Goal: Transaction & Acquisition: Download file/media

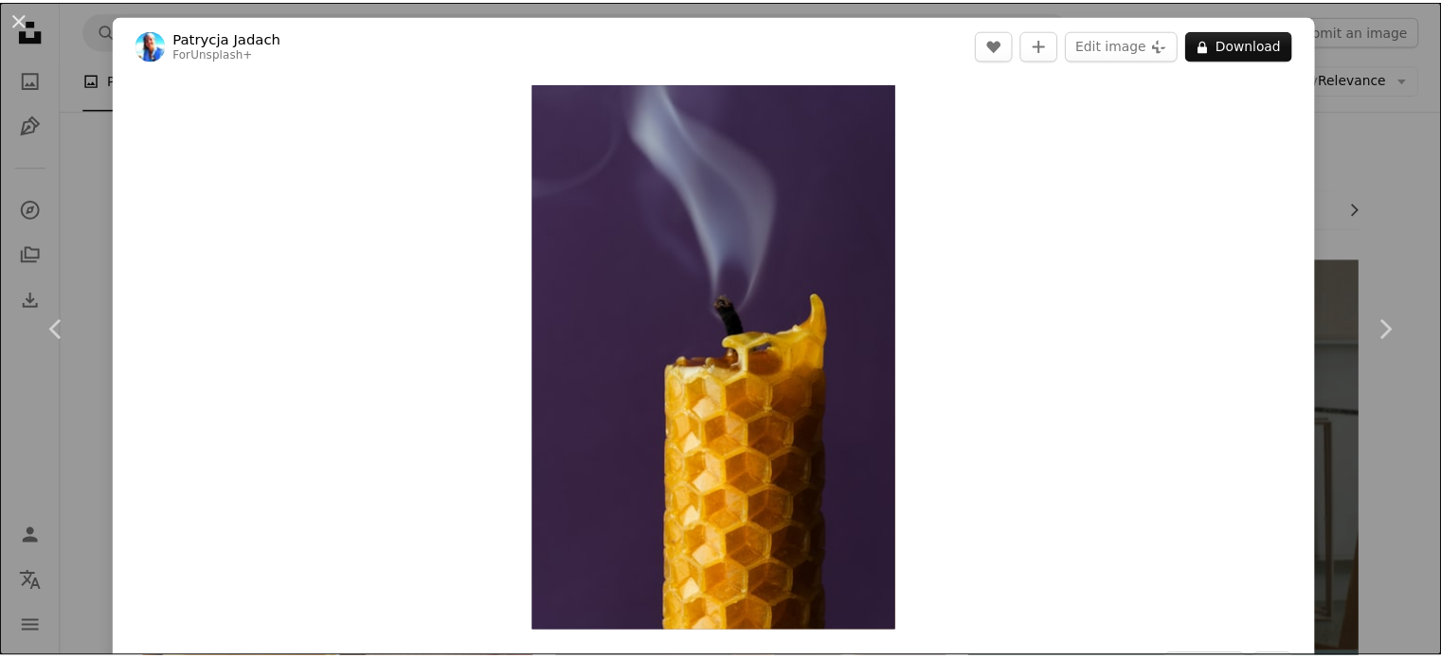
scroll to position [5713, 0]
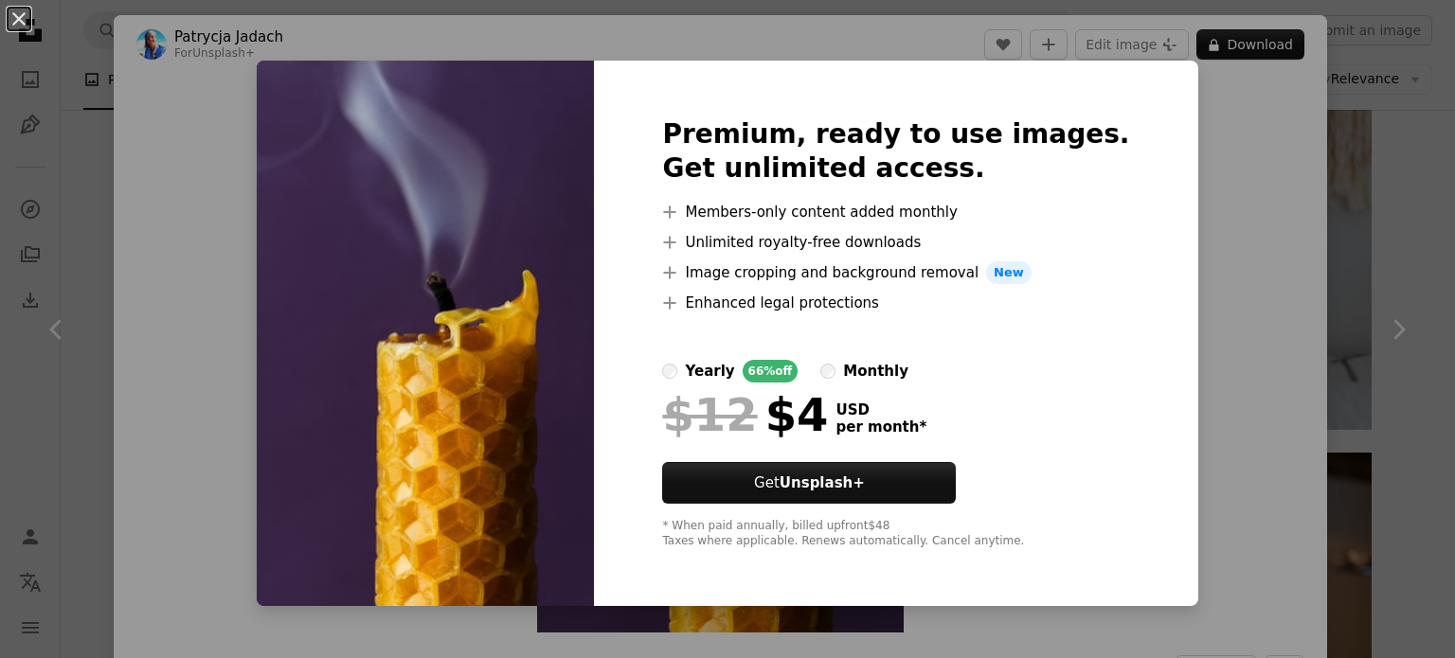
click at [1386, 240] on div "An X shape Premium, ready to use images. Get unlimited access. A plus sign Memb…" at bounding box center [727, 329] width 1455 height 658
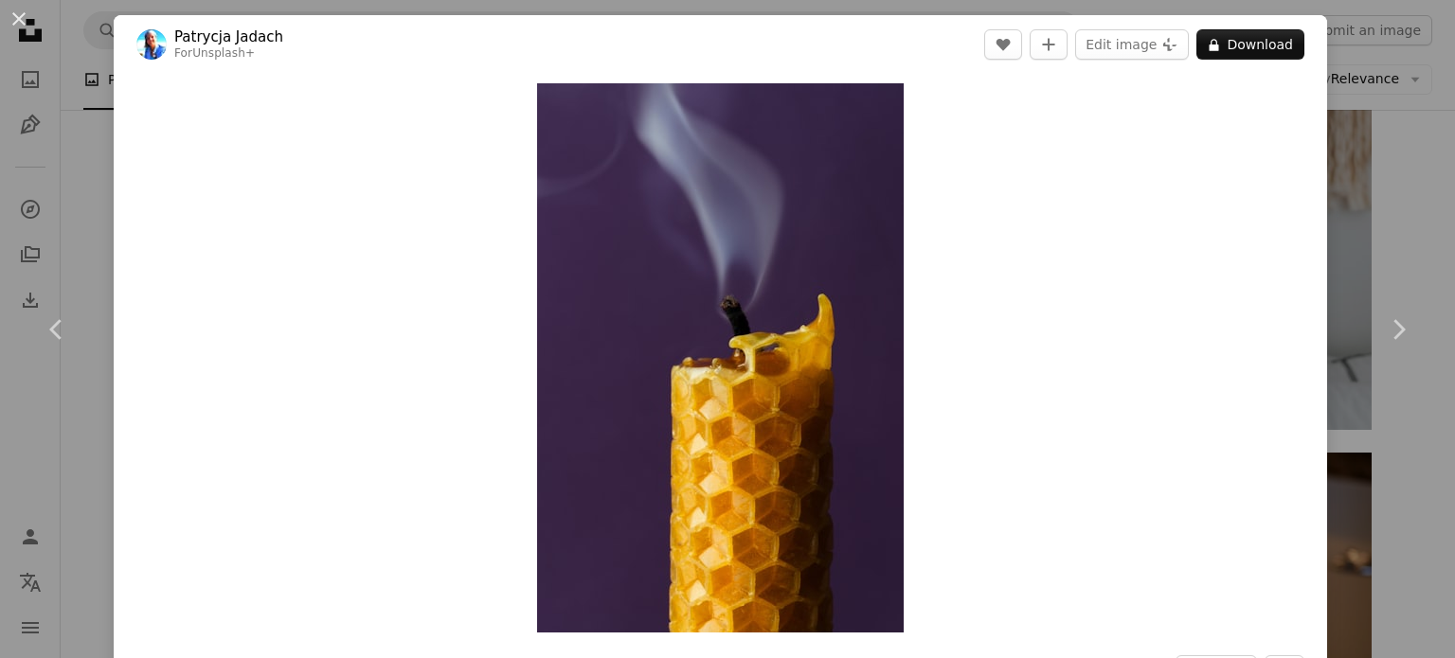
click at [1417, 151] on div "An X shape Chevron left Chevron right [PERSON_NAME] For Unsplash+ A heart A plu…" at bounding box center [727, 329] width 1455 height 658
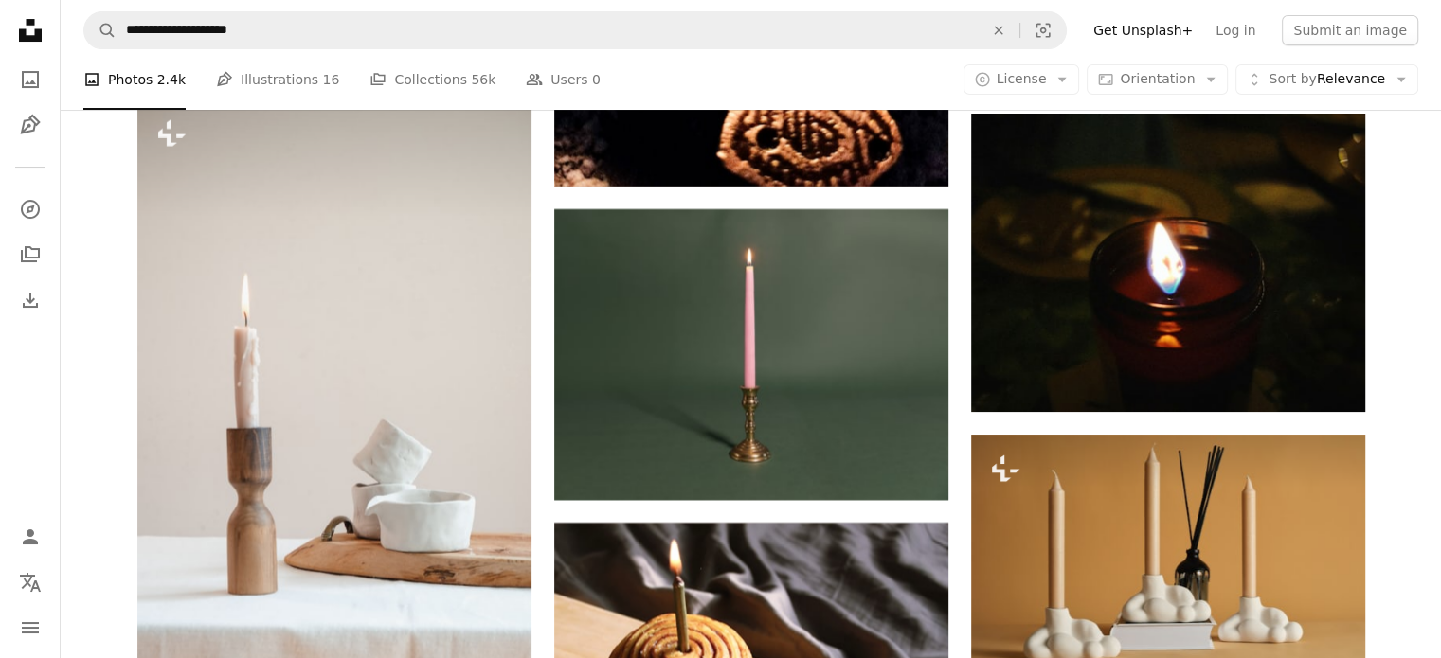
scroll to position [7513, 0]
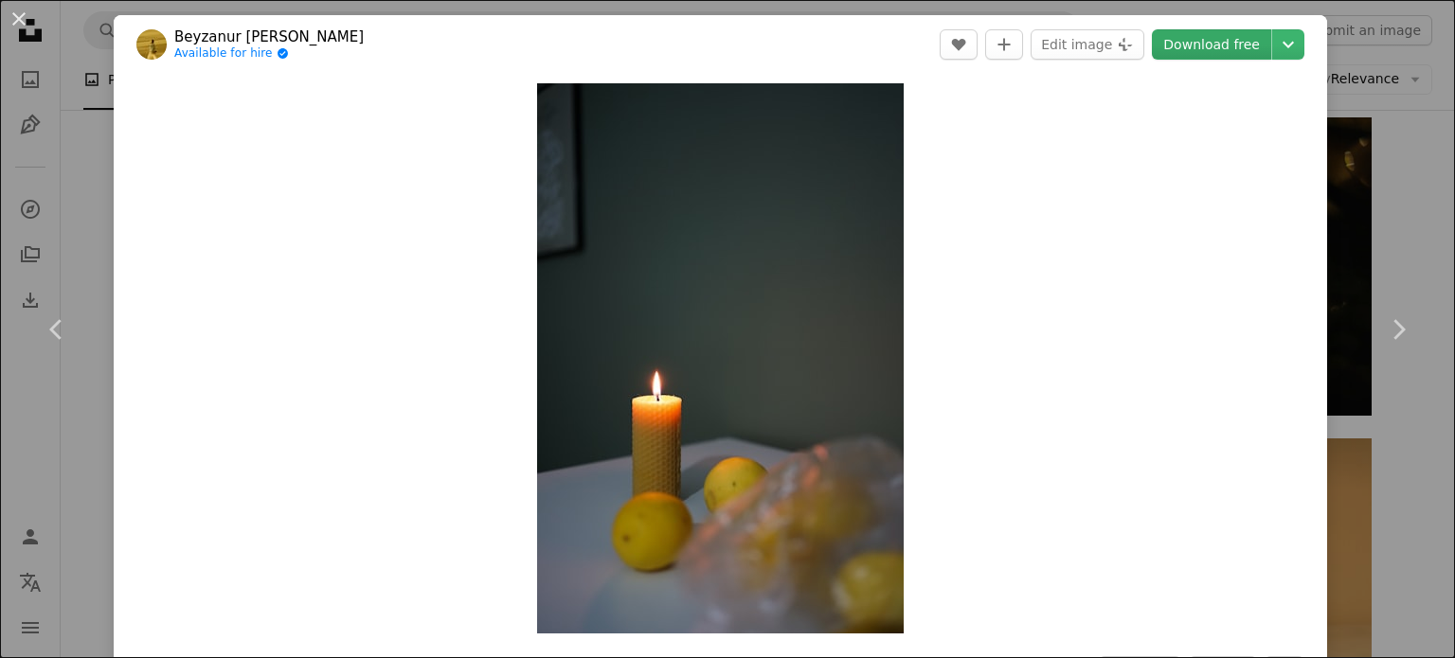
click at [1198, 43] on link "Download free" at bounding box center [1211, 44] width 119 height 30
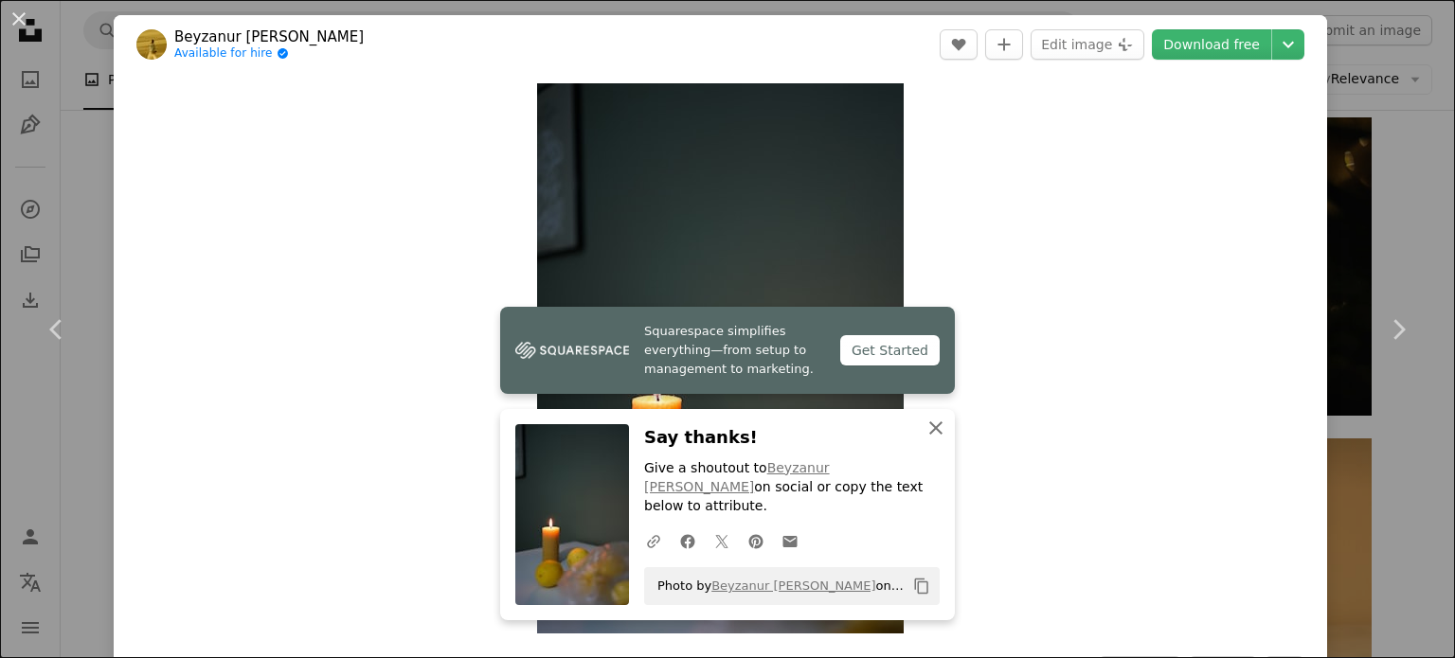
click at [932, 435] on icon "button" at bounding box center [935, 428] width 13 height 13
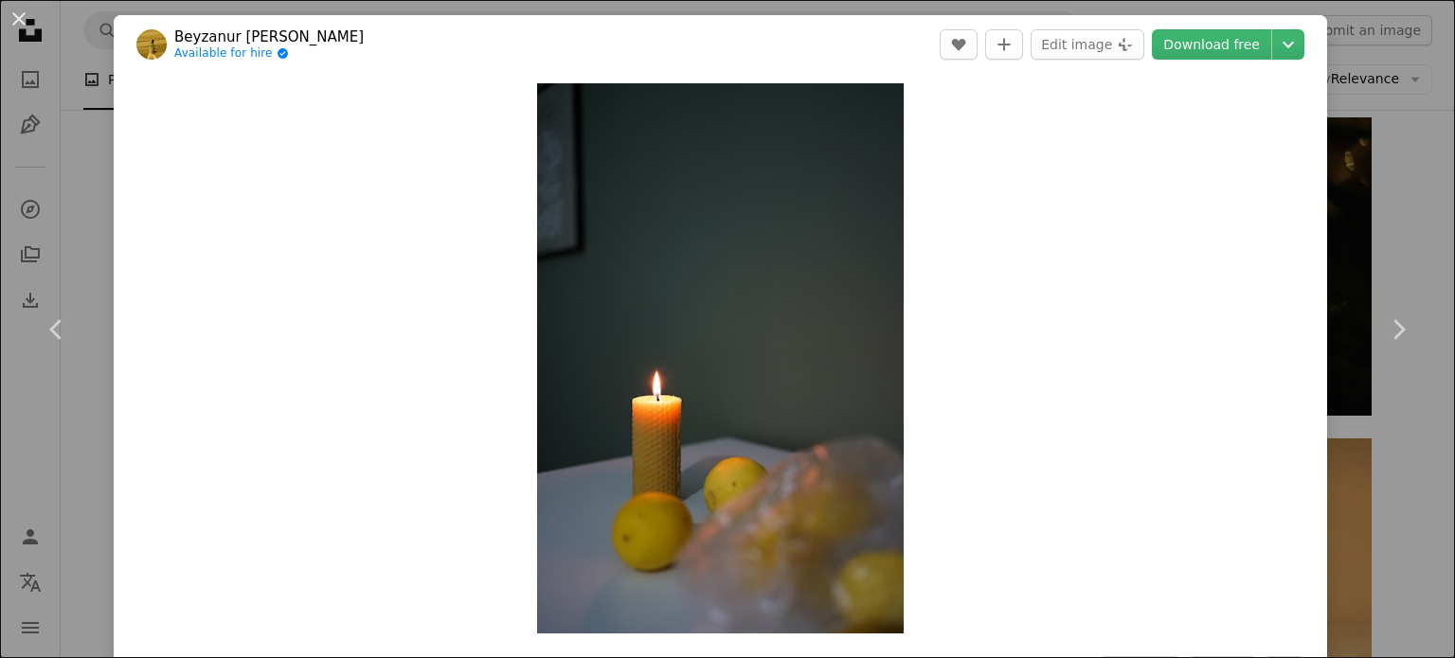
click at [1404, 153] on div "An X shape Chevron left Chevron right Beyzanur K. Available for hire A checkmar…" at bounding box center [727, 329] width 1455 height 658
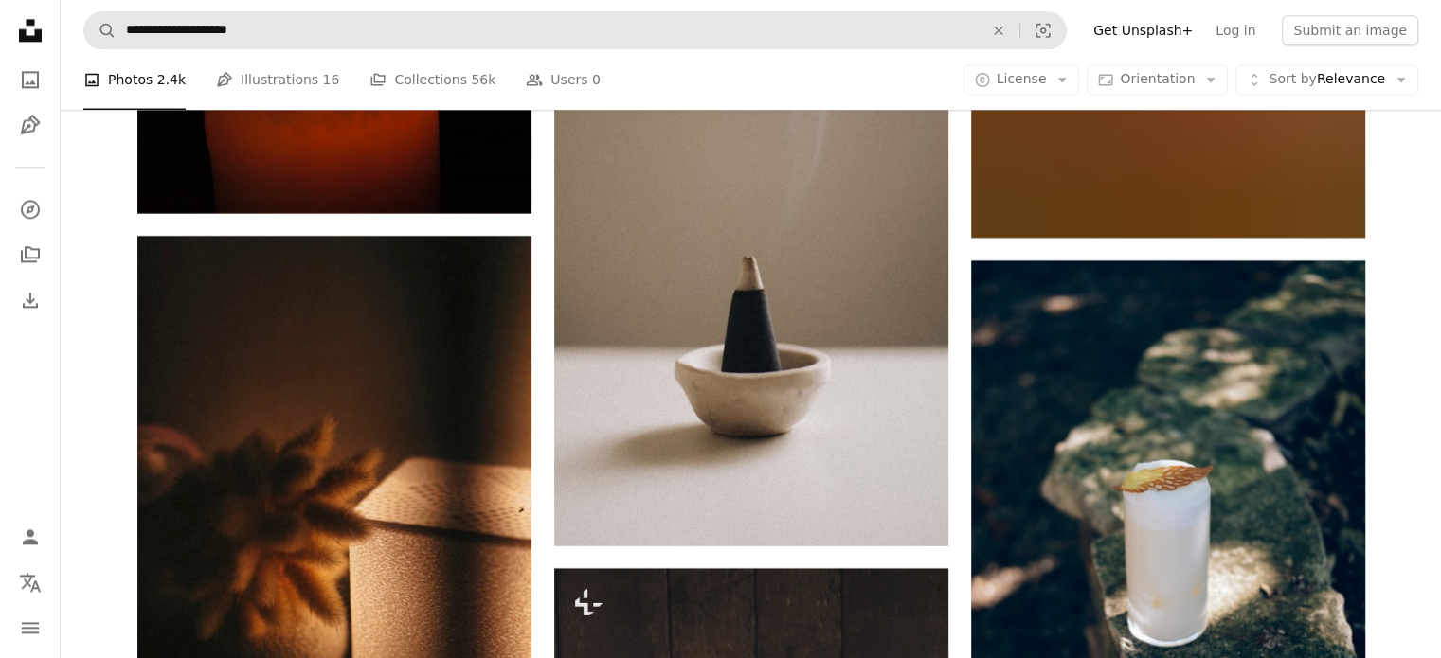
scroll to position [38679, 0]
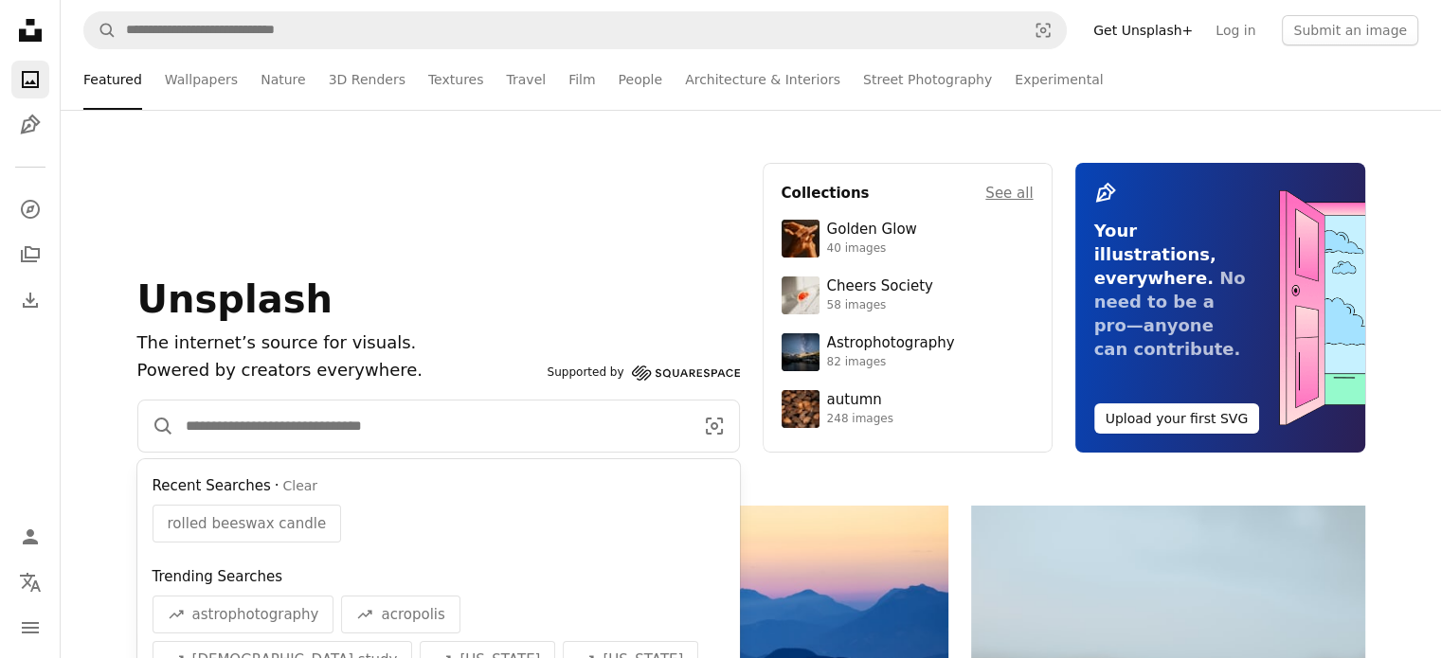
click at [409, 433] on input "Find visuals sitewide" at bounding box center [431, 426] width 515 height 51
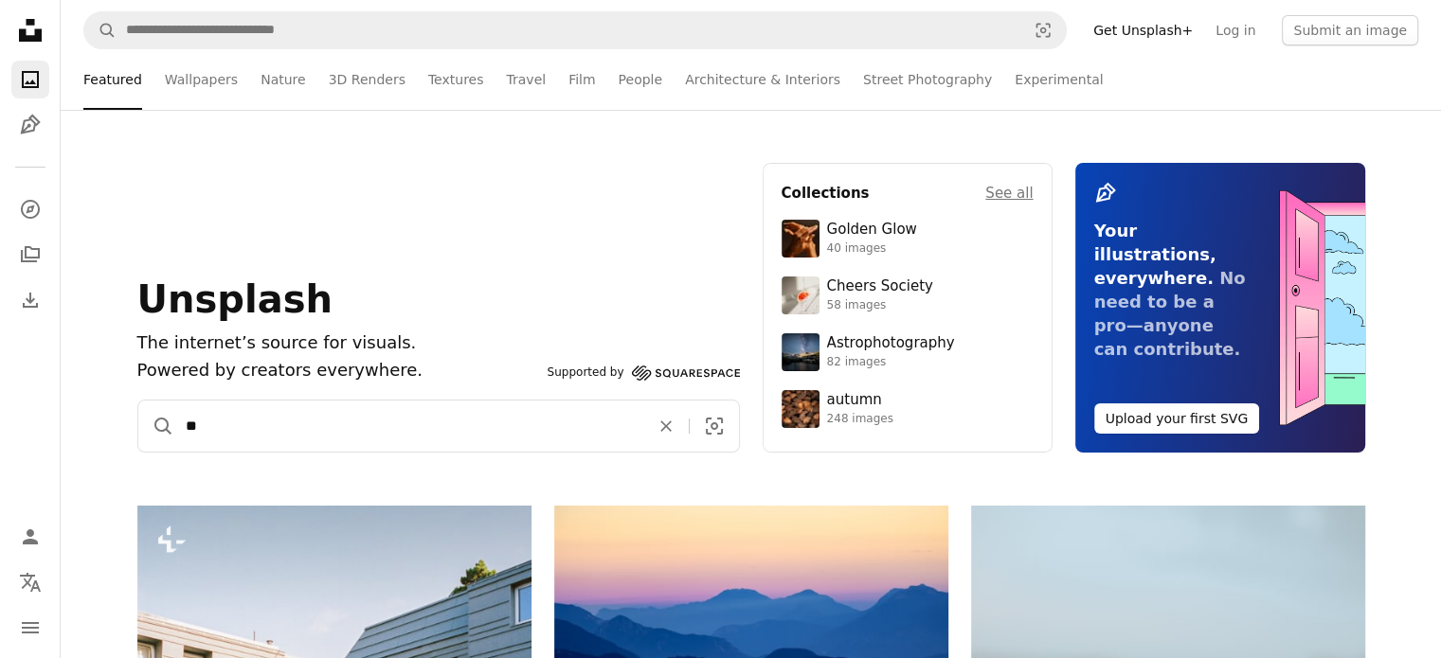
type input "*"
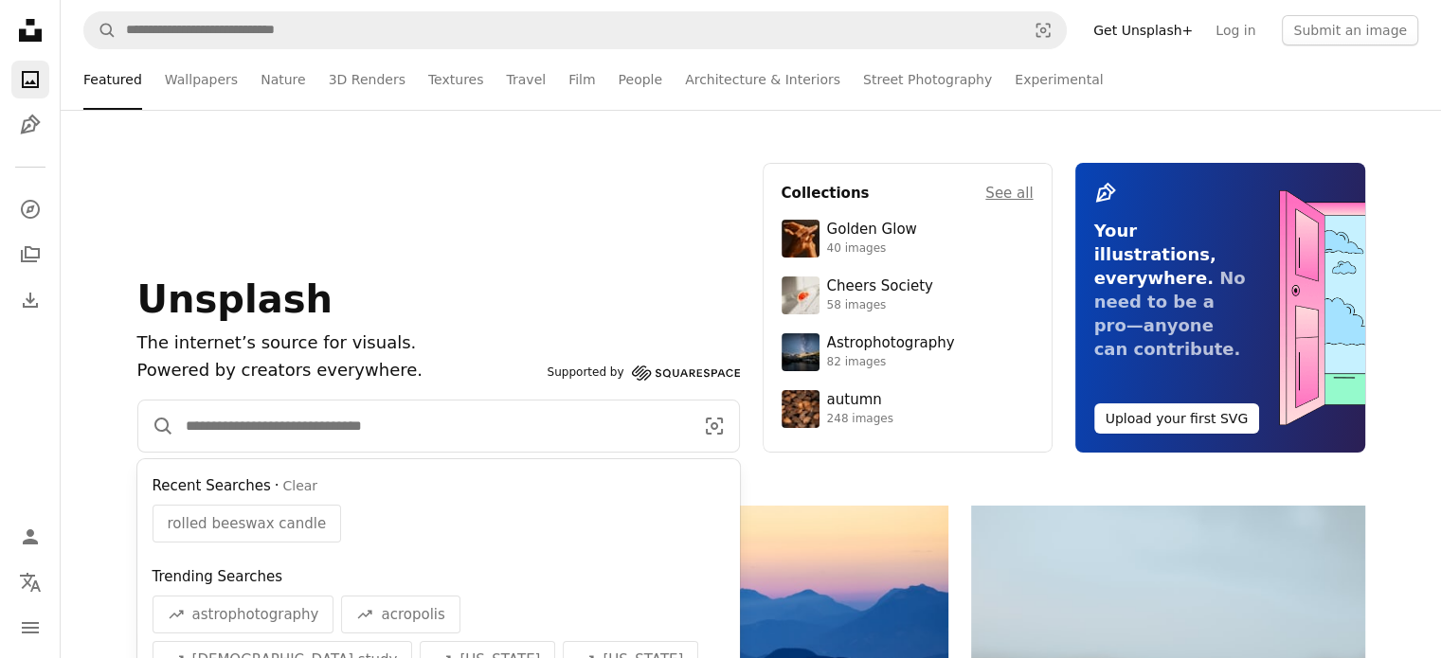
type input "*"
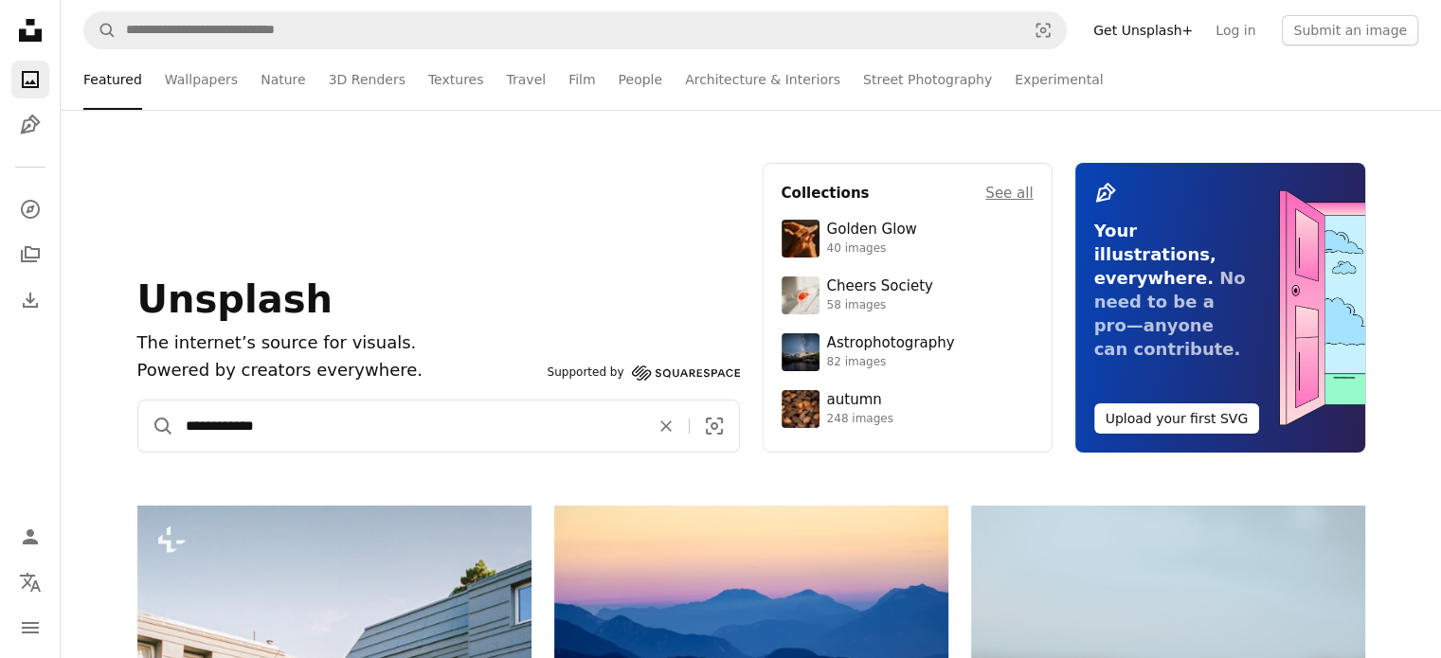
type input "**********"
click at [138, 401] on button "A magnifying glass" at bounding box center [156, 426] width 36 height 51
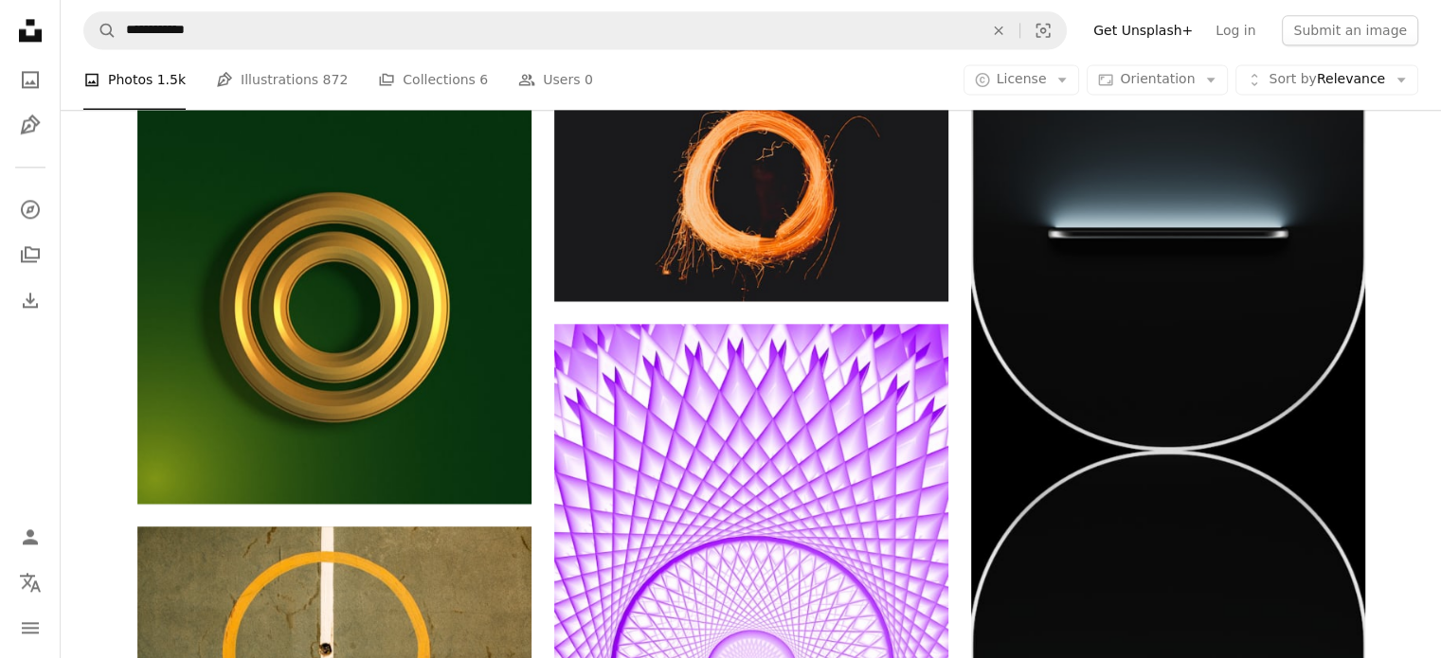
scroll to position [2558, 0]
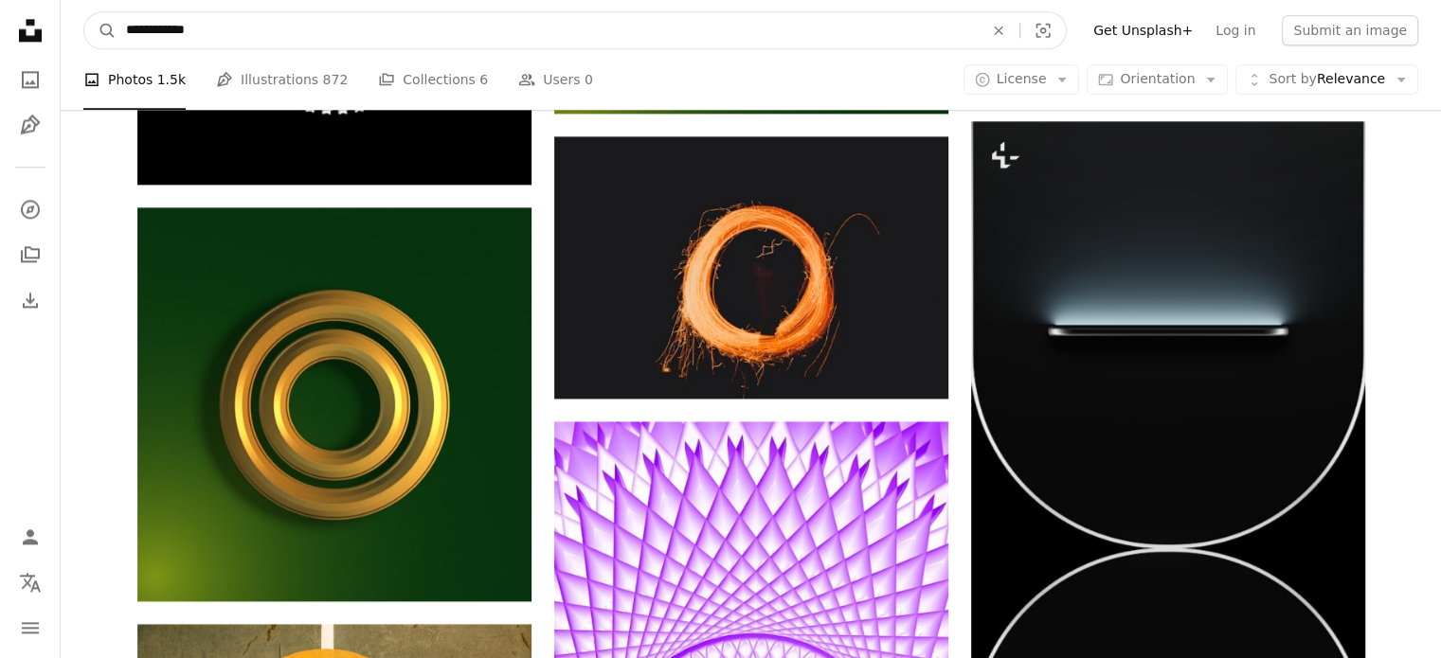
drag, startPoint x: 227, startPoint y: 36, endPoint x: 182, endPoint y: 29, distance: 46.0
click at [182, 29] on input "**********" at bounding box center [547, 30] width 861 height 36
type input "**********"
click at [84, 12] on button "A magnifying glass" at bounding box center [100, 30] width 32 height 36
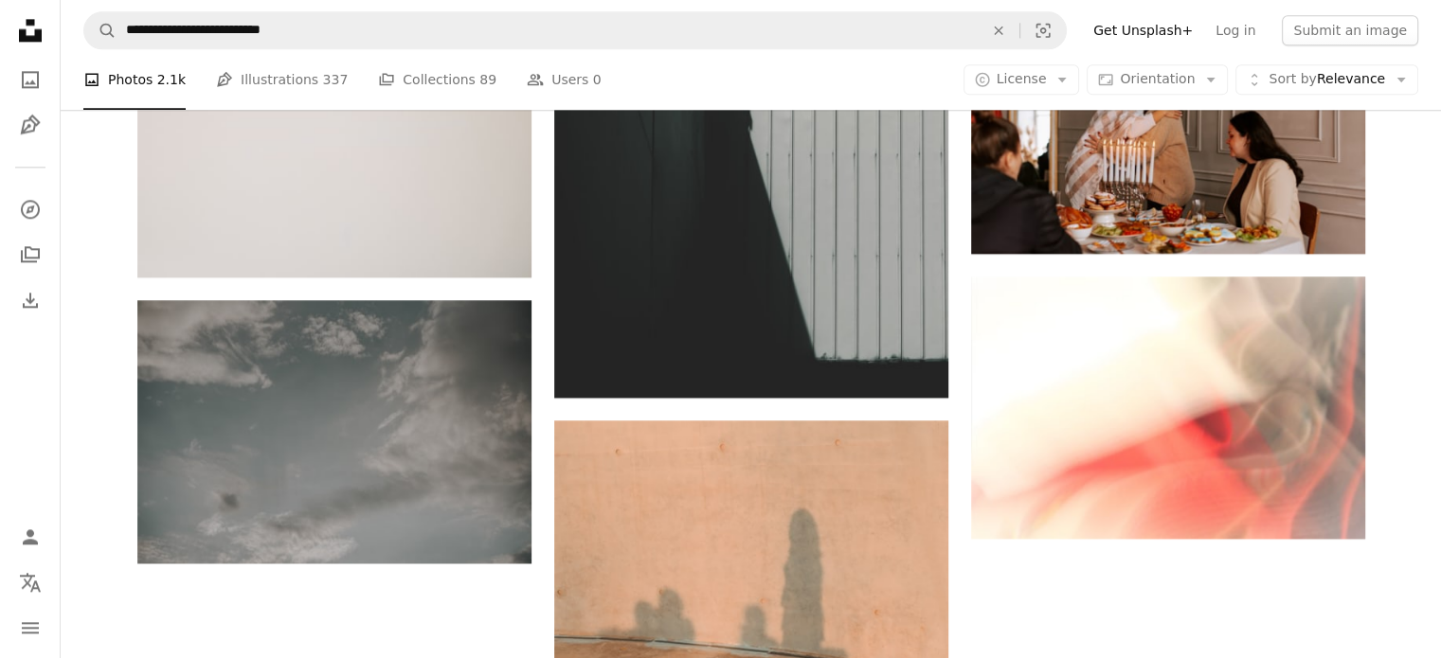
scroll to position [2652, 0]
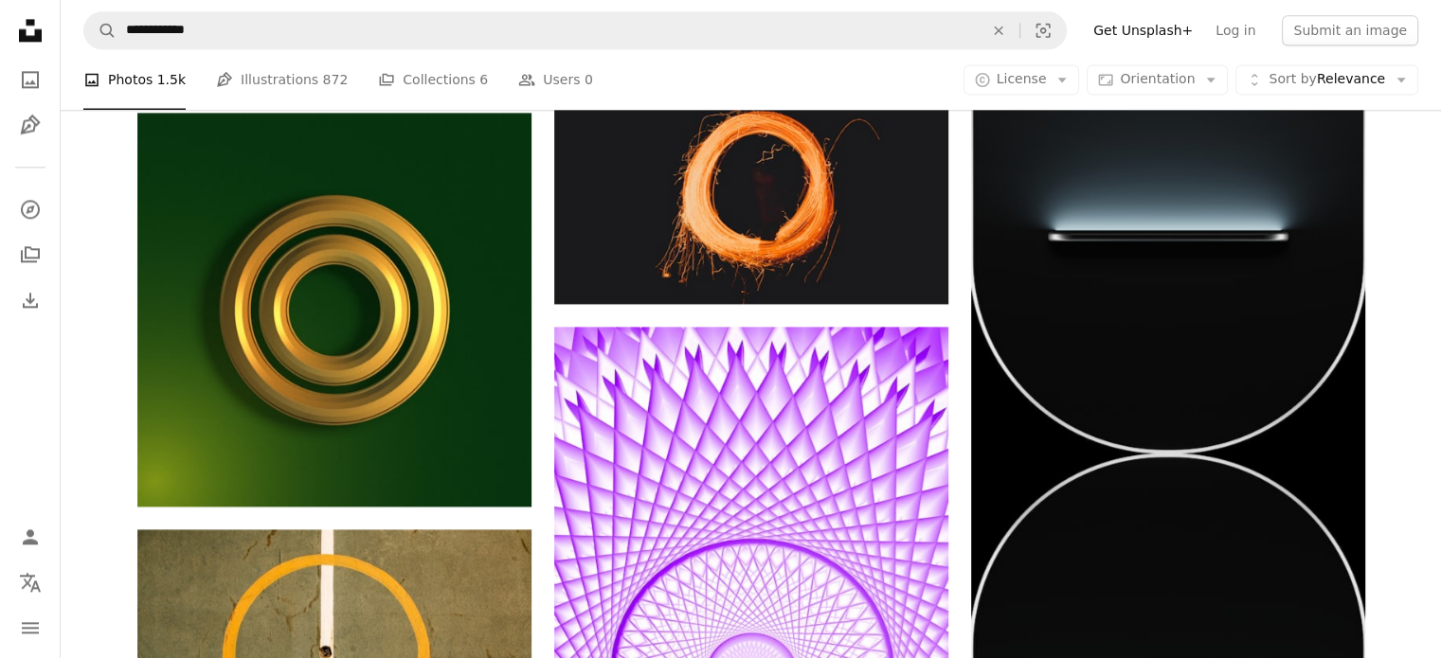
scroll to position [2558, 0]
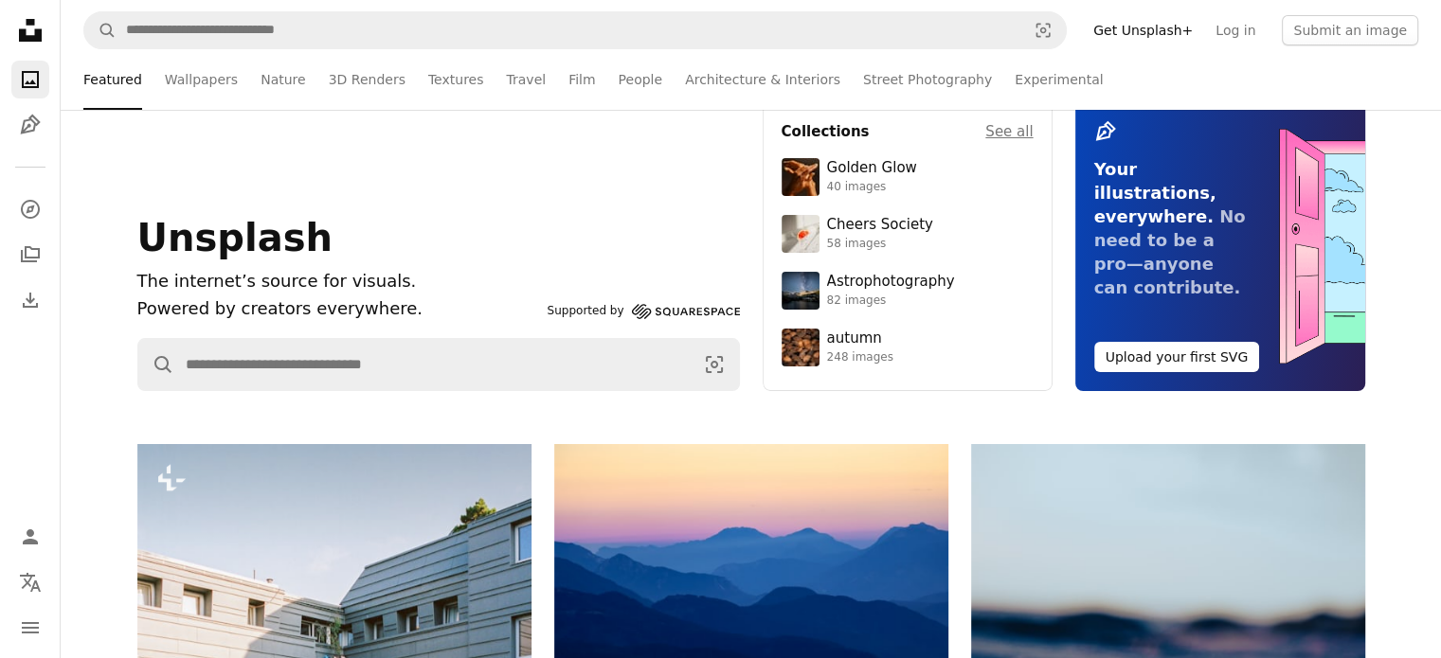
scroll to position [95, 0]
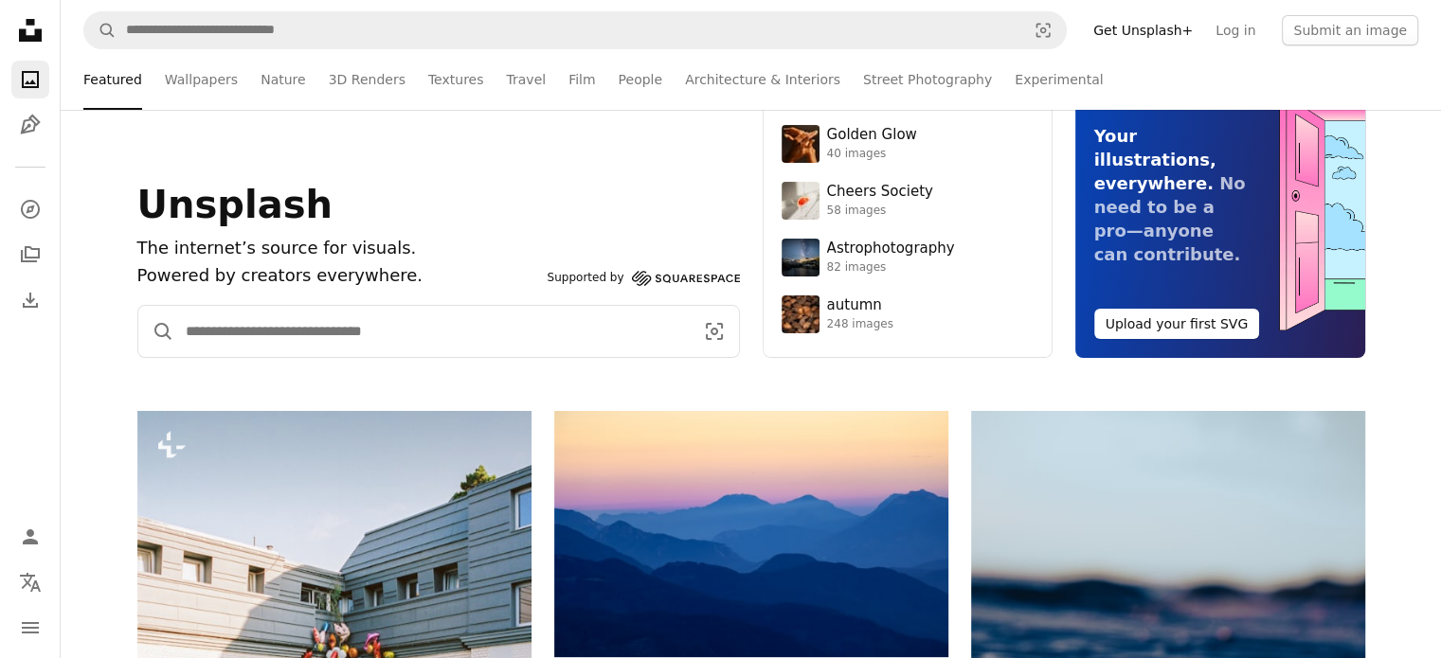
click at [231, 333] on input "Find visuals sitewide" at bounding box center [431, 331] width 515 height 51
type input "**********"
click at [138, 306] on button "A magnifying glass" at bounding box center [156, 331] width 36 height 51
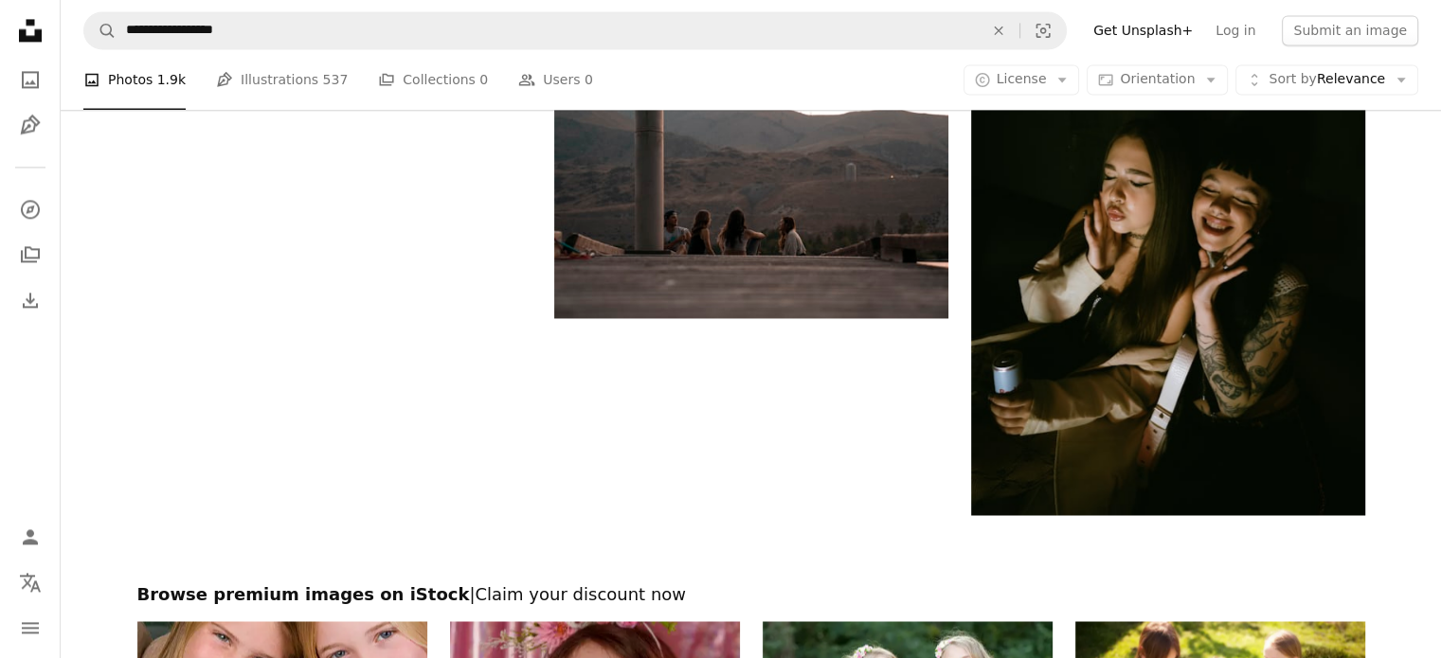
scroll to position [2993, 0]
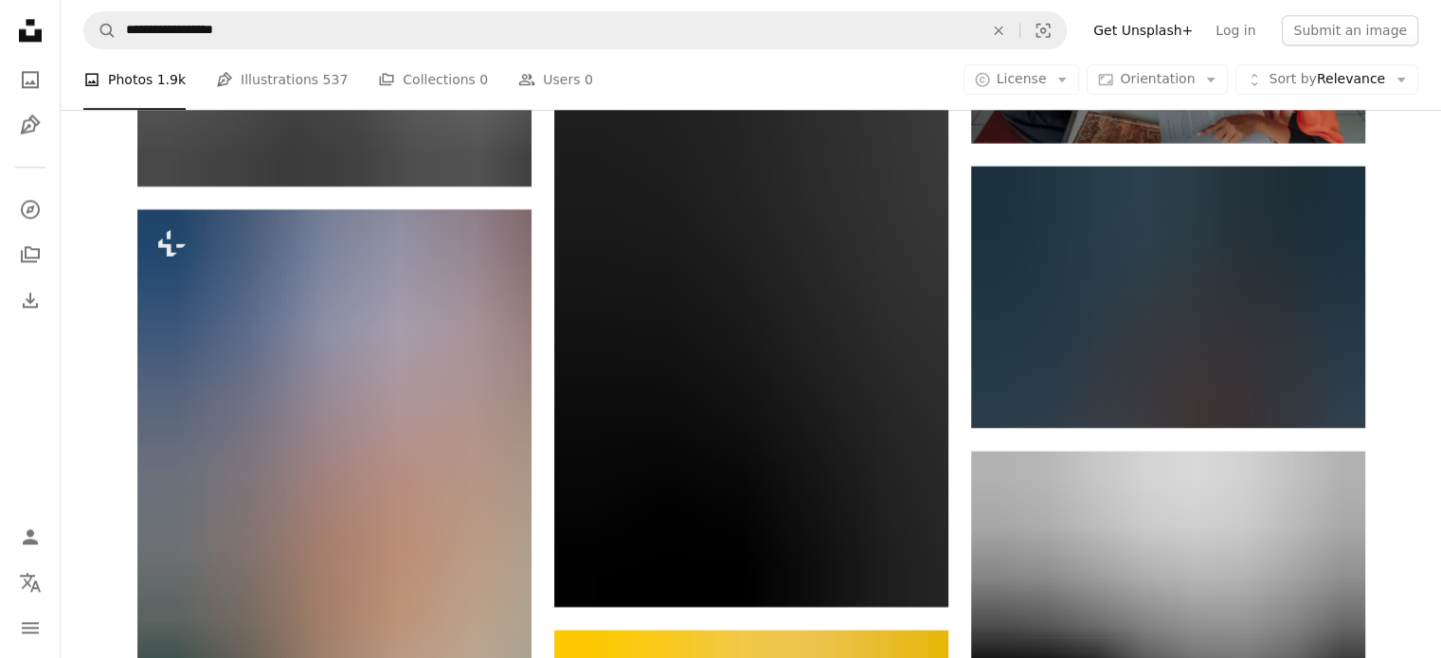
scroll to position [24118, 0]
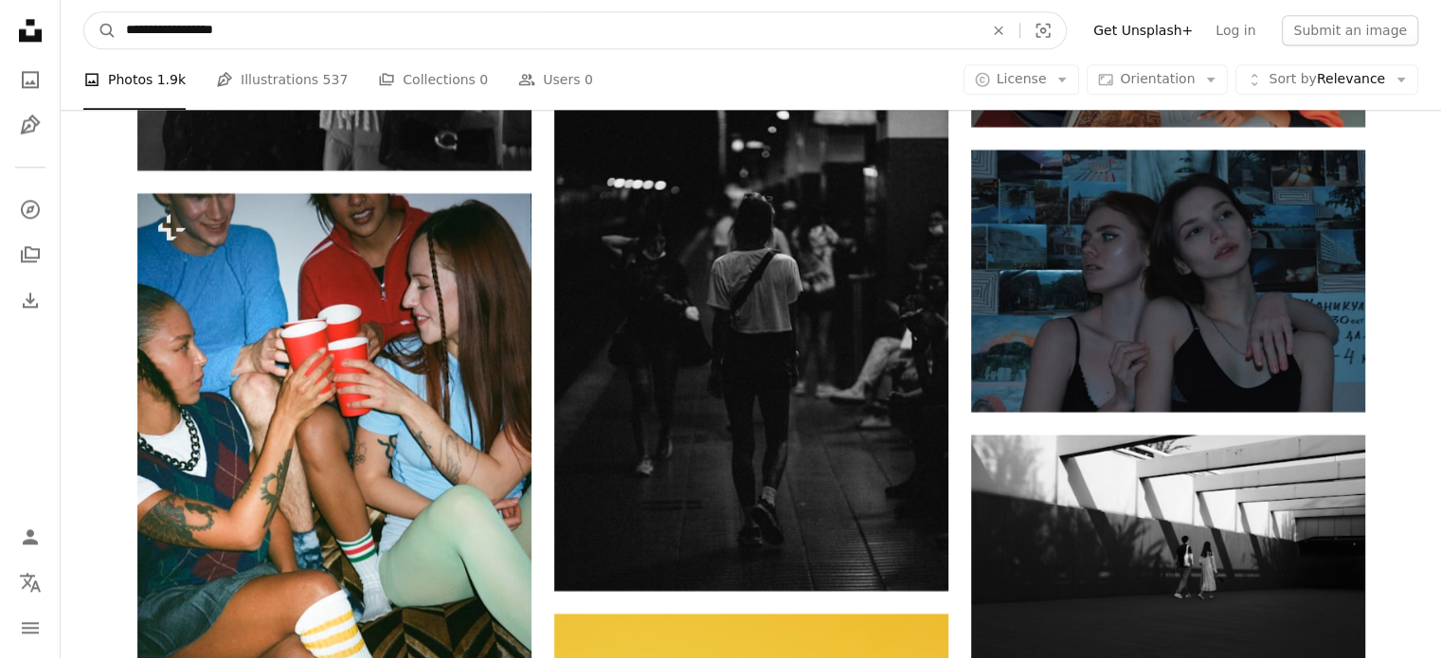
drag, startPoint x: 266, startPoint y: 27, endPoint x: 165, endPoint y: 39, distance: 102.1
click at [165, 39] on input "**********" at bounding box center [547, 30] width 861 height 36
type input "**********"
click button "A magnifying glass" at bounding box center [100, 30] width 32 height 36
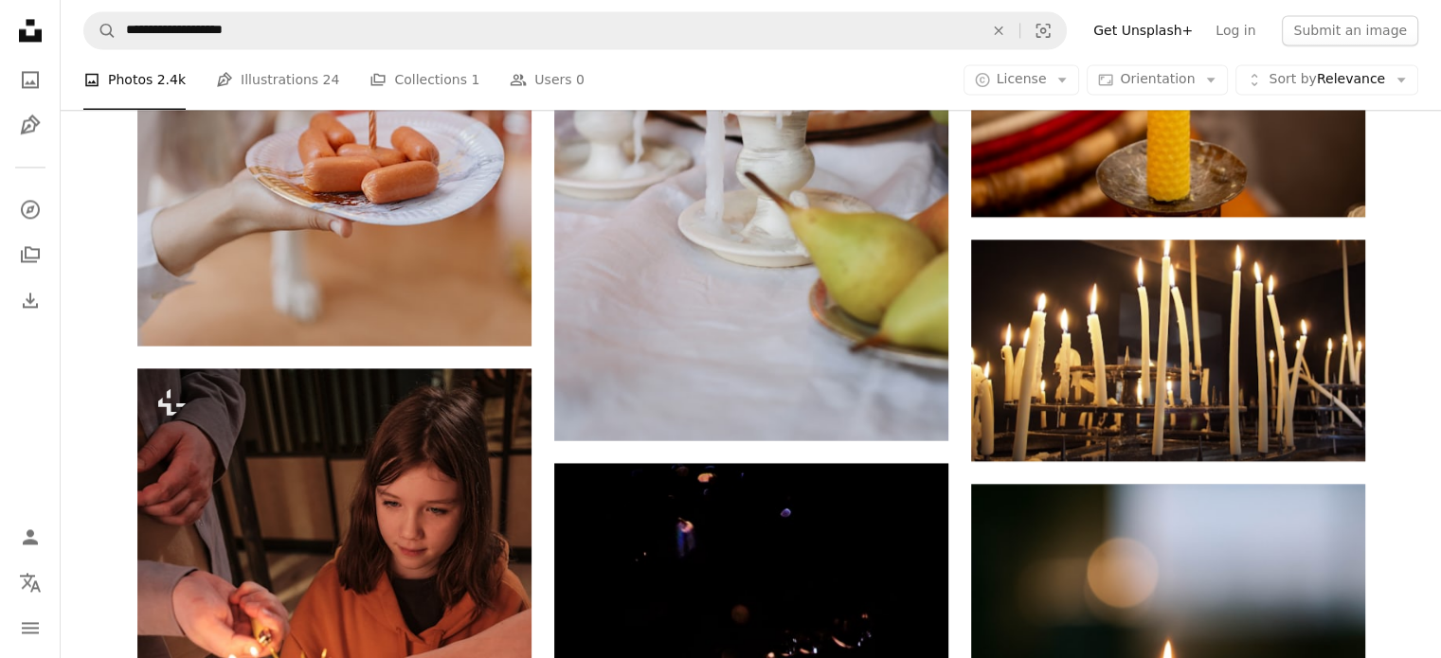
scroll to position [74837, 0]
